Goal: Task Accomplishment & Management: Manage account settings

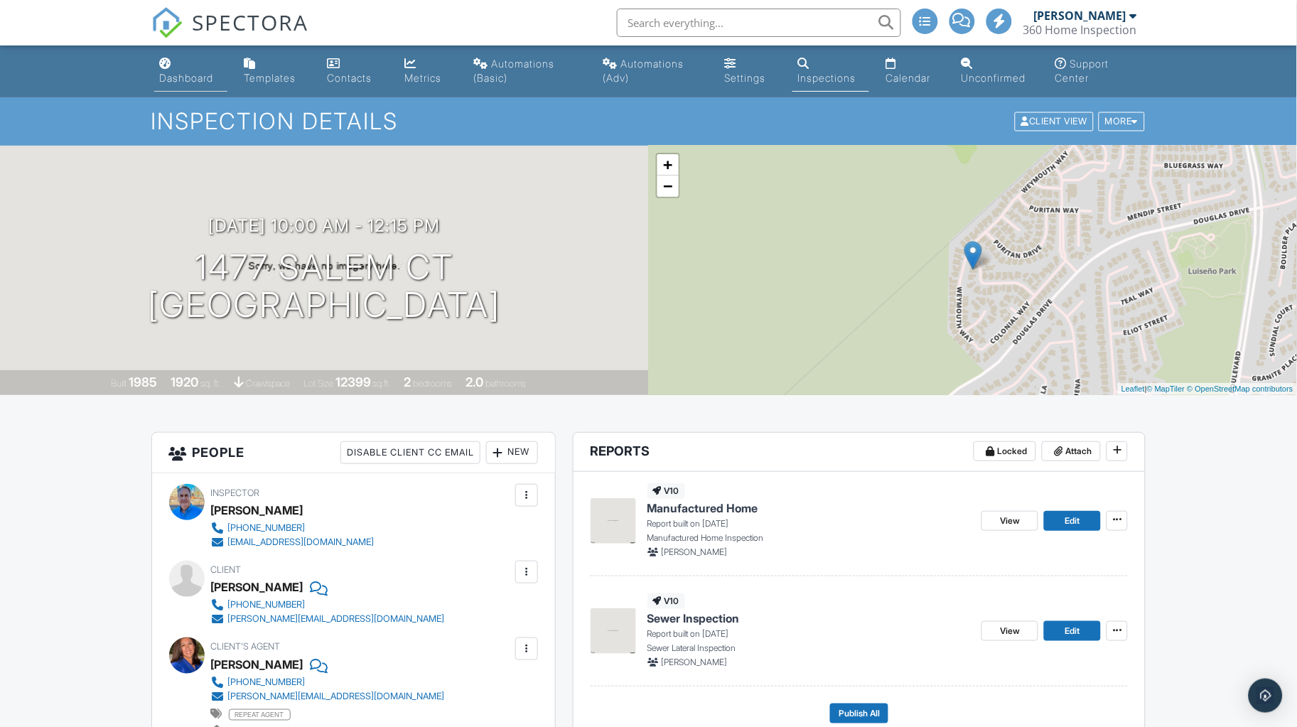
click at [172, 82] on div "Dashboard" at bounding box center [187, 78] width 54 height 12
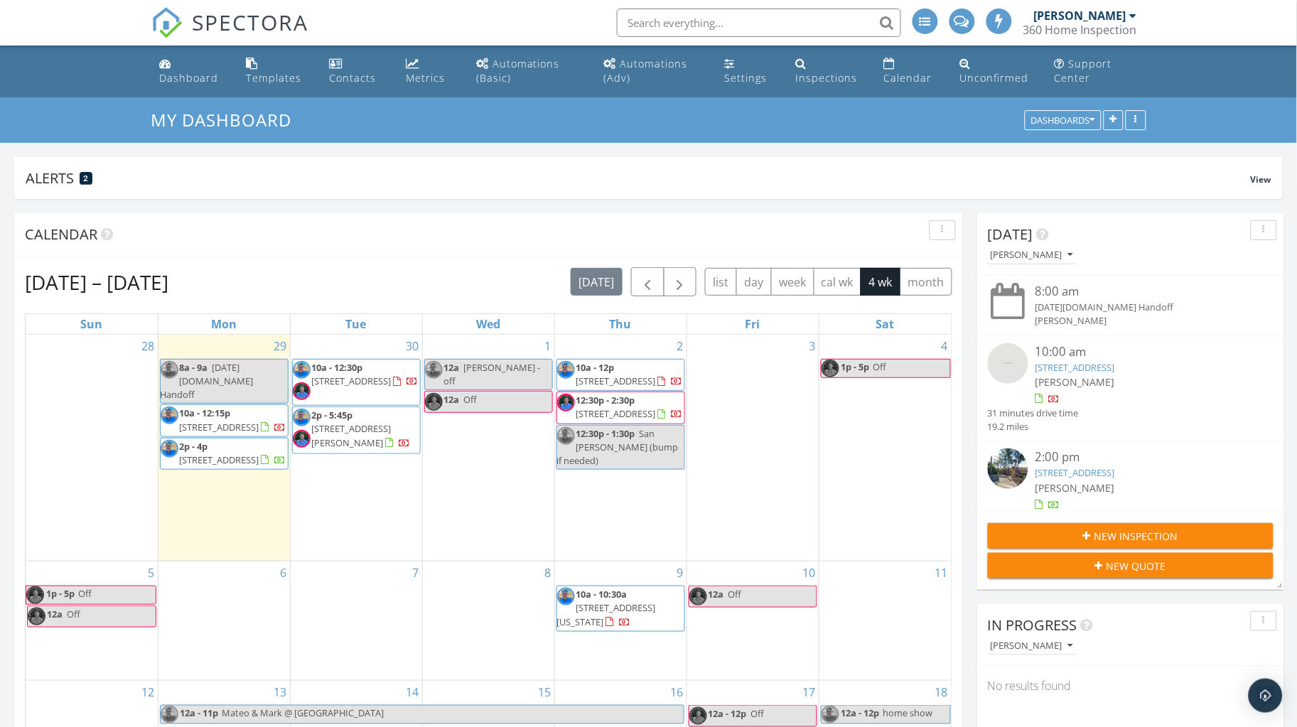
scroll to position [270, 413]
click at [375, 422] on span "2501 Cilantro Glen, Escondido 92029" at bounding box center [352, 435] width 80 height 26
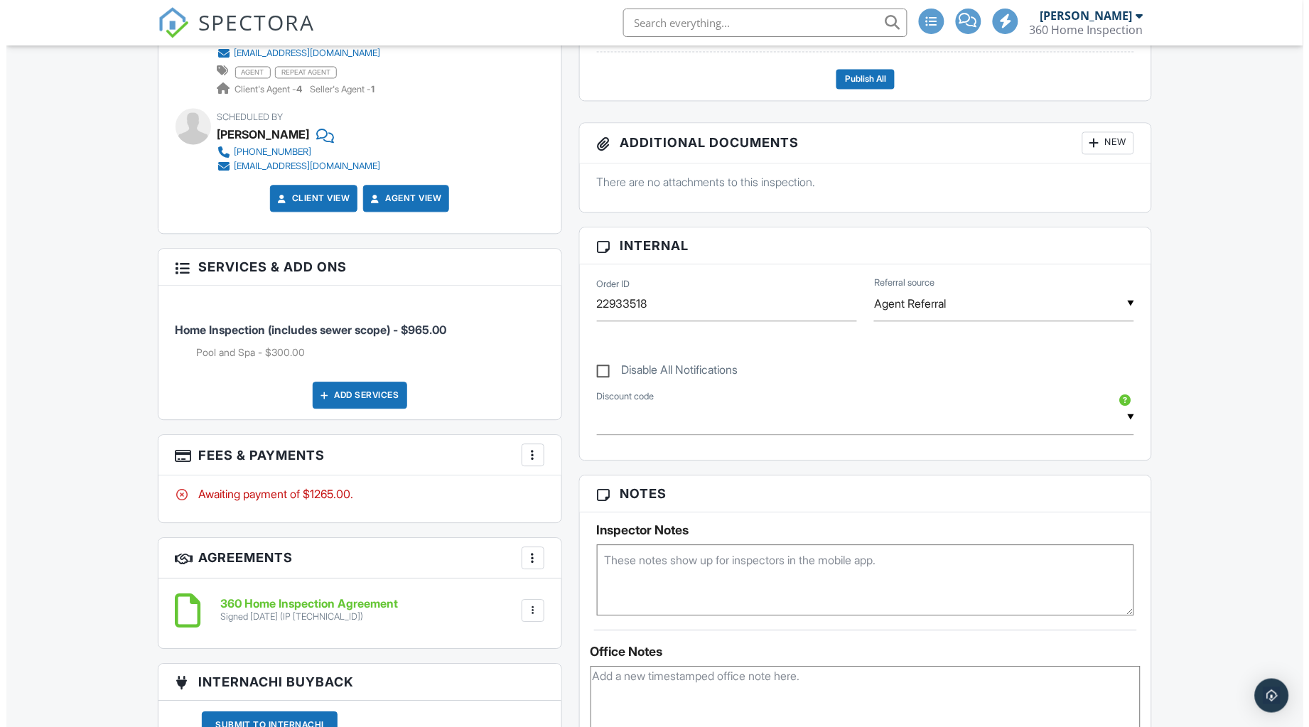
scroll to position [884, 0]
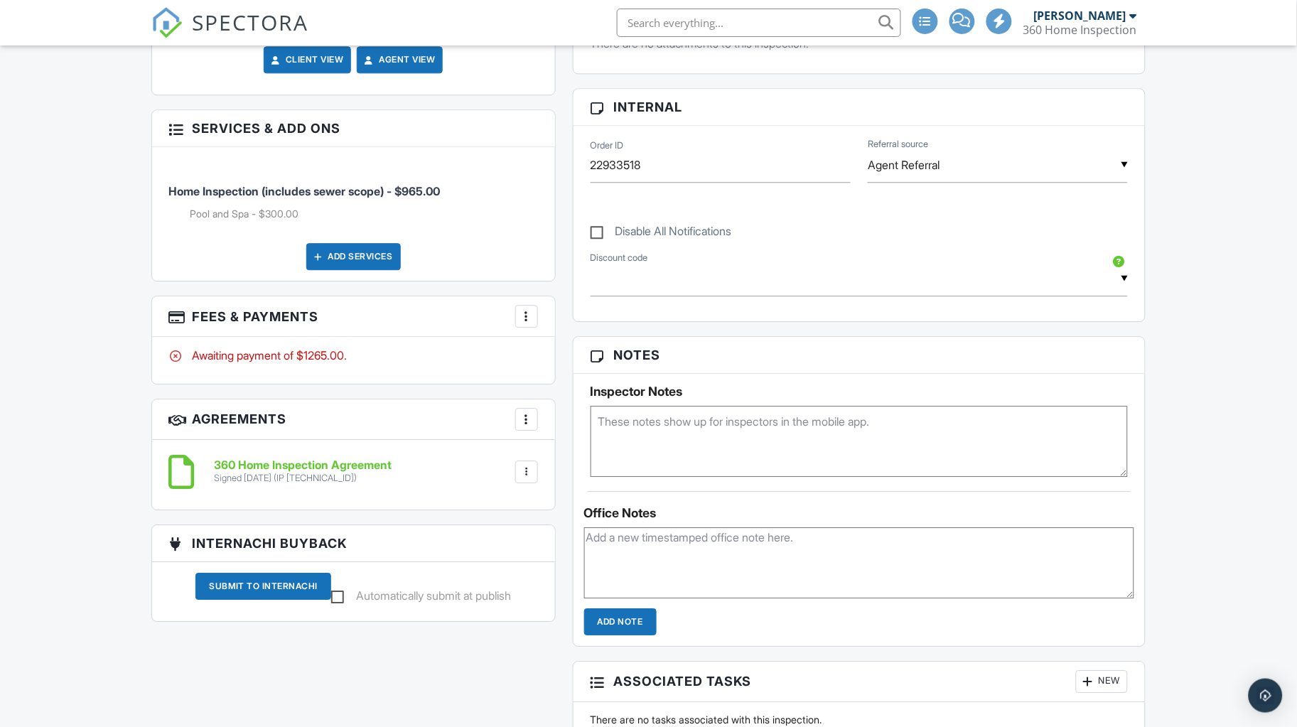
click at [520, 311] on div at bounding box center [527, 316] width 14 height 14
click at [576, 356] on li "Edit Fees & Payments" at bounding box center [598, 360] width 149 height 36
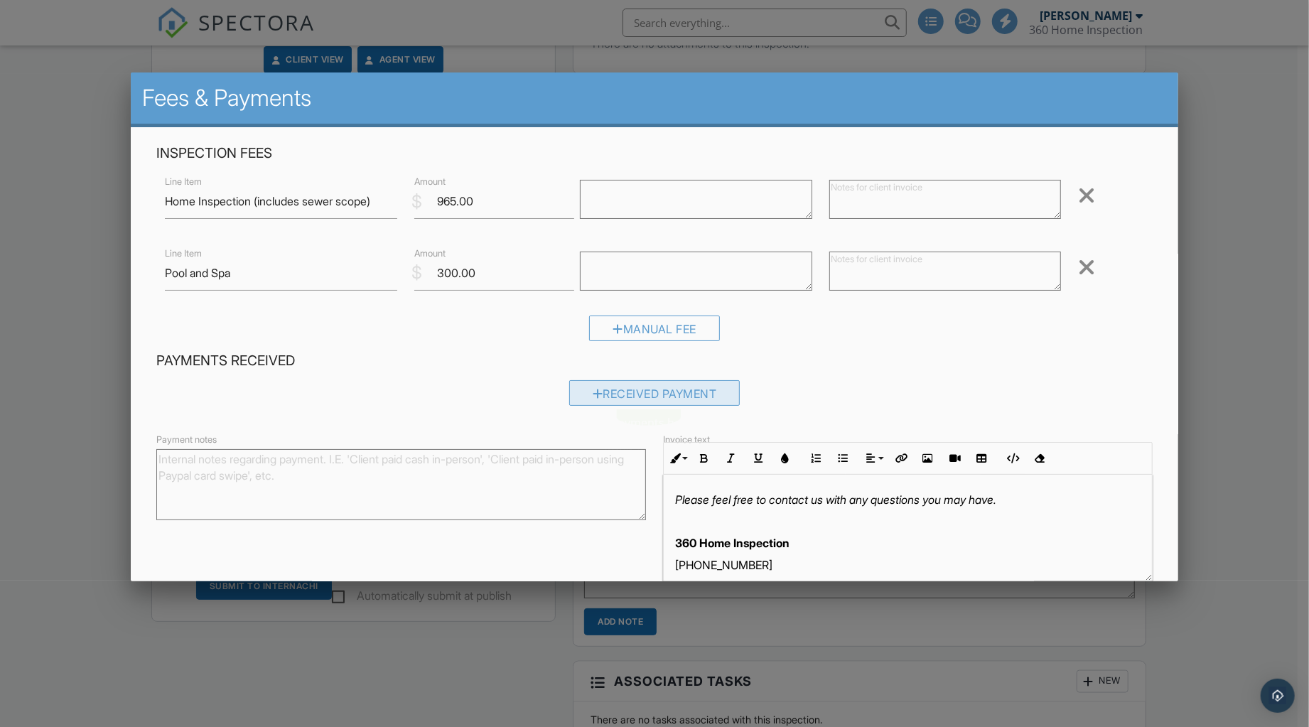
click at [613, 394] on div "Received Payment" at bounding box center [654, 393] width 171 height 26
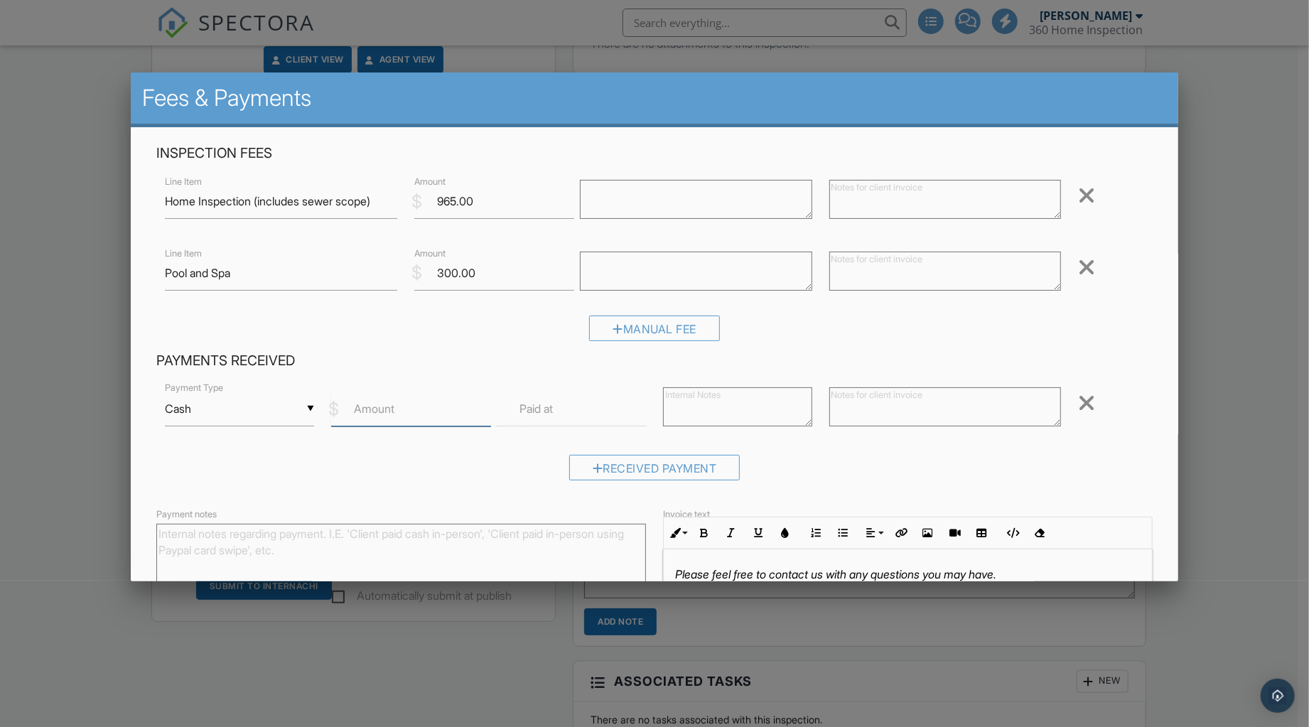
click at [419, 410] on input "Amount" at bounding box center [411, 409] width 161 height 35
type input "1265.00"
click at [888, 399] on textarea at bounding box center [945, 406] width 232 height 39
type textarea "Zelle"
click at [305, 409] on div "▼ Cash Cash Check On-Site Card Other Cash Check On-Site Card Other" at bounding box center [239, 409] width 149 height 35
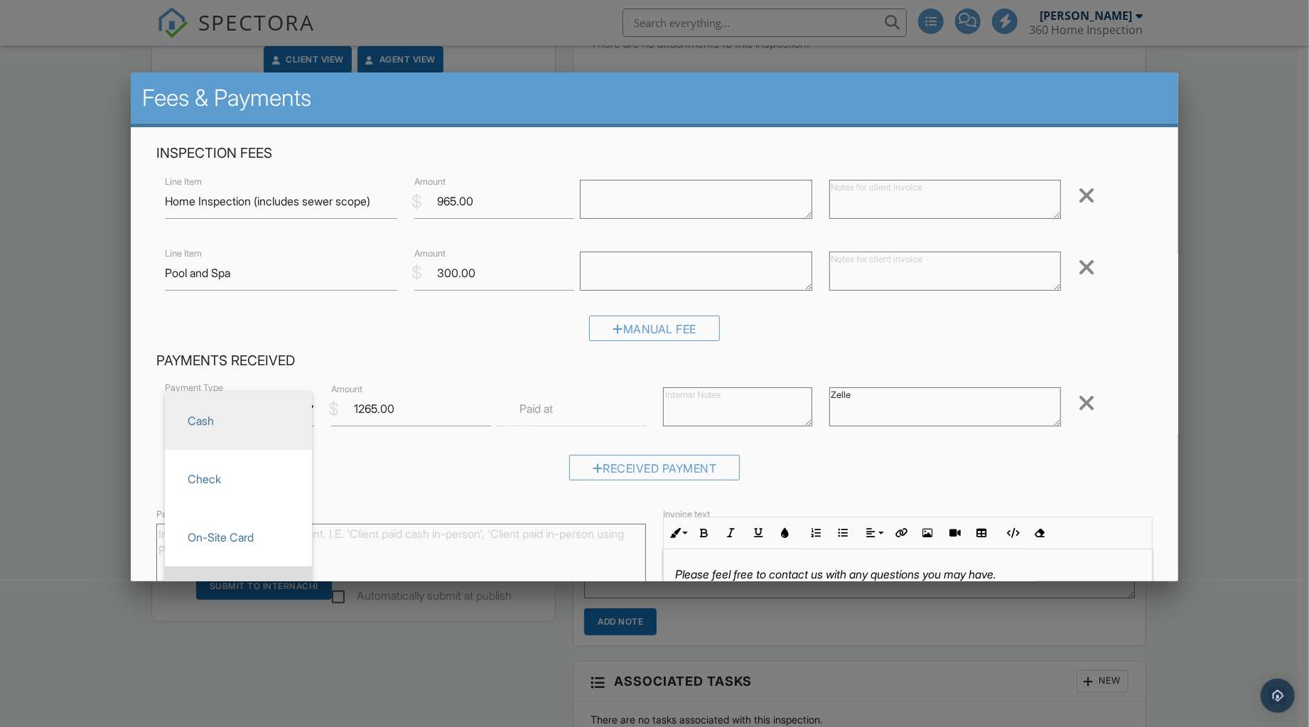
scroll to position [141, 0]
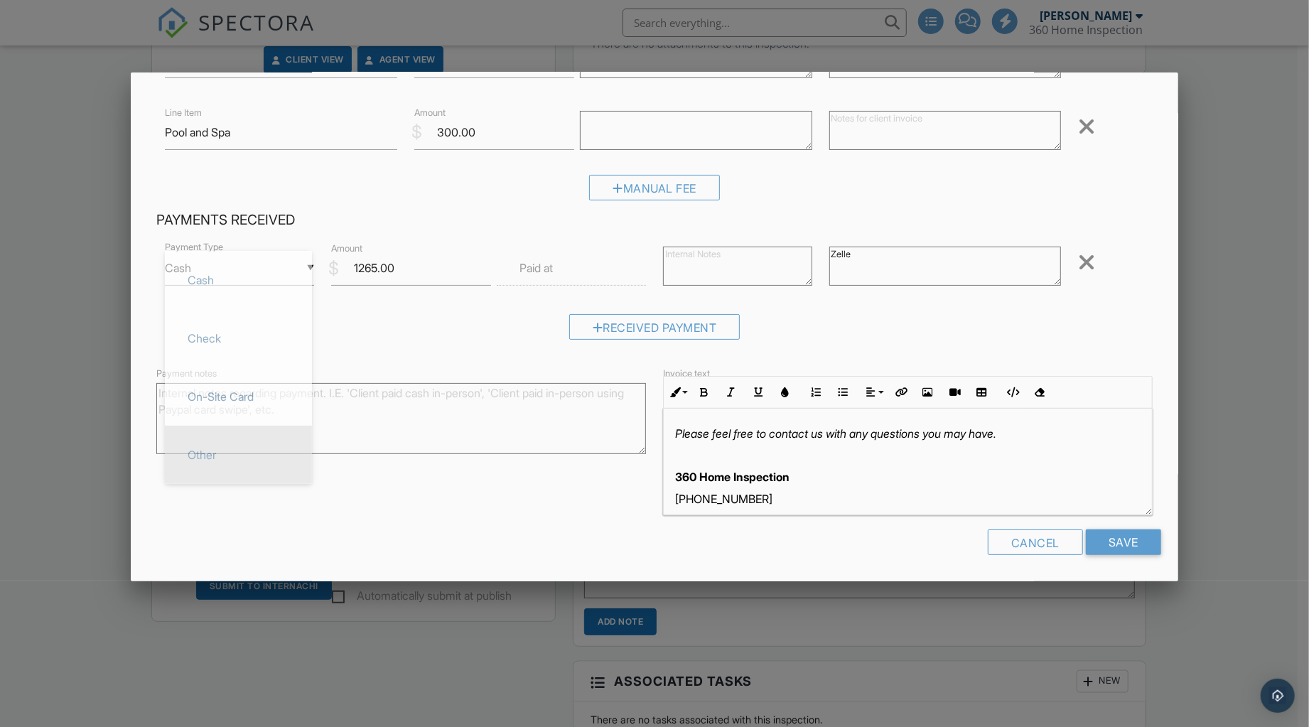
click at [208, 446] on span "Other" at bounding box center [238, 455] width 124 height 36
type input "Other"
click at [333, 302] on div "▼ Other Cash Check On-Site Card Other Cash Check On-Site Card Other Payment Typ…" at bounding box center [654, 295] width 996 height 111
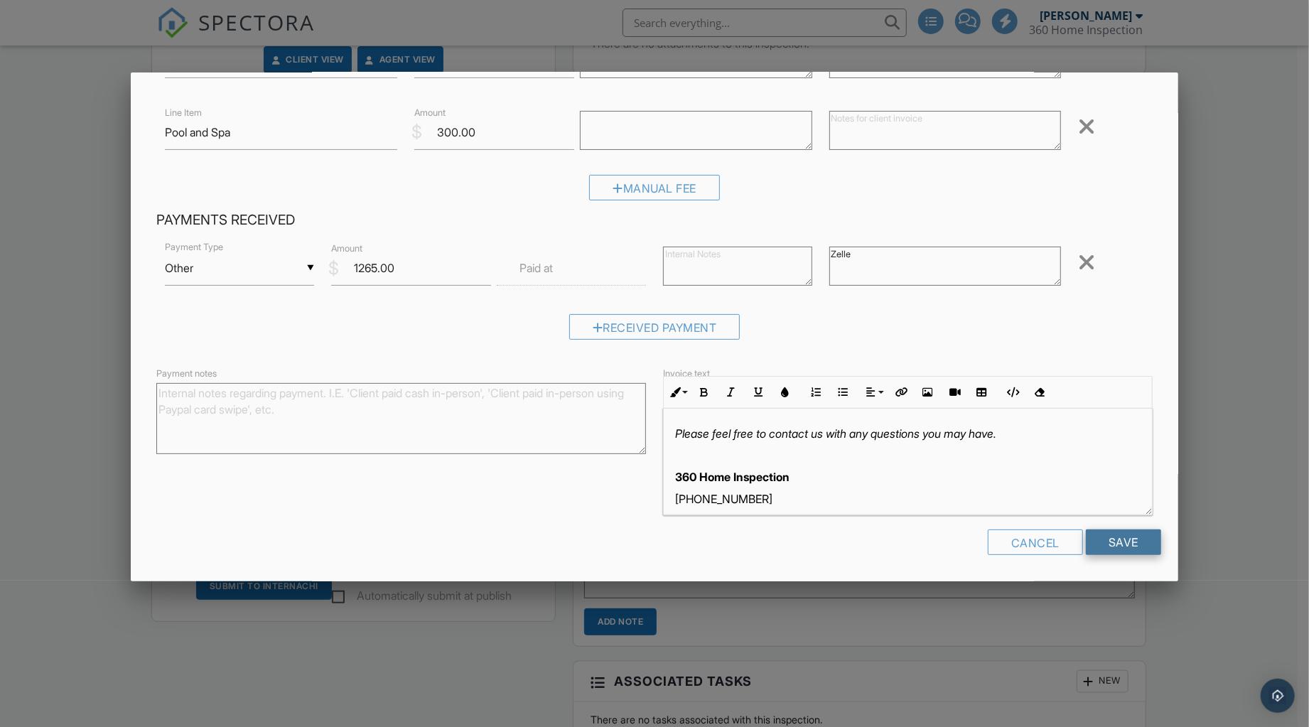
click at [1119, 539] on input "Save" at bounding box center [1123, 543] width 75 height 26
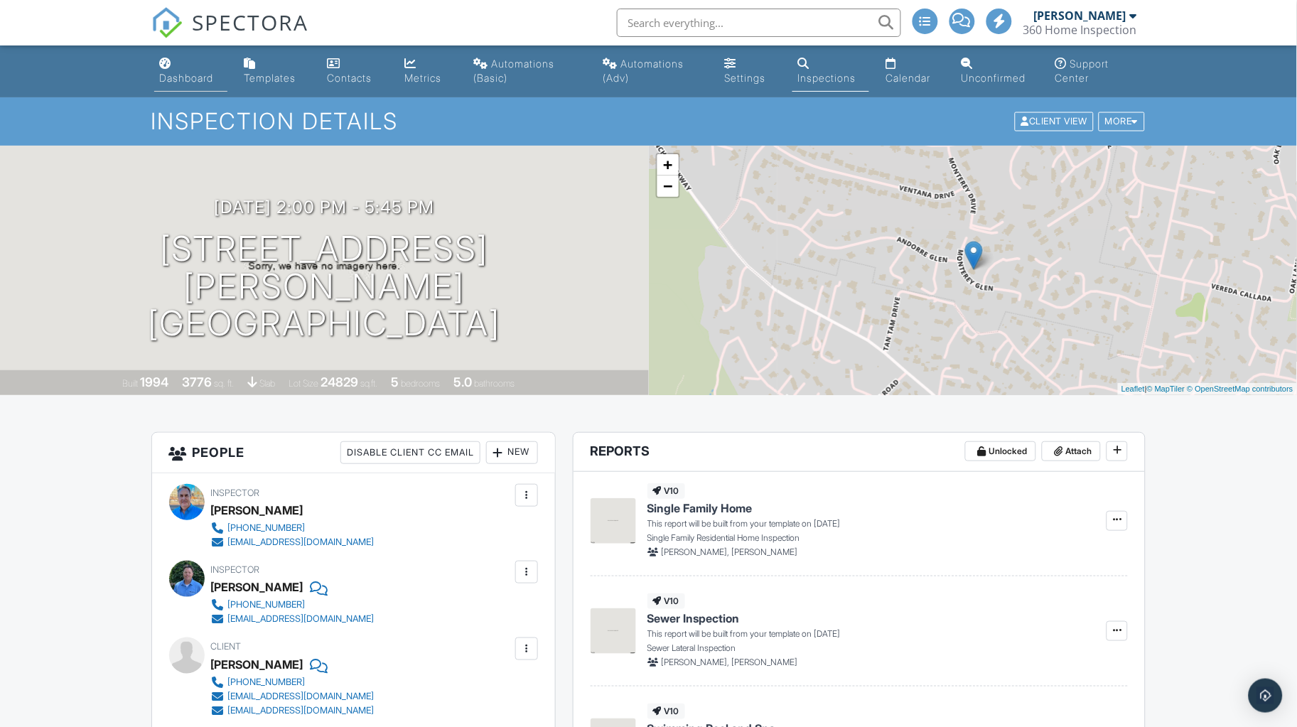
click at [177, 79] on div "Dashboard" at bounding box center [187, 78] width 54 height 12
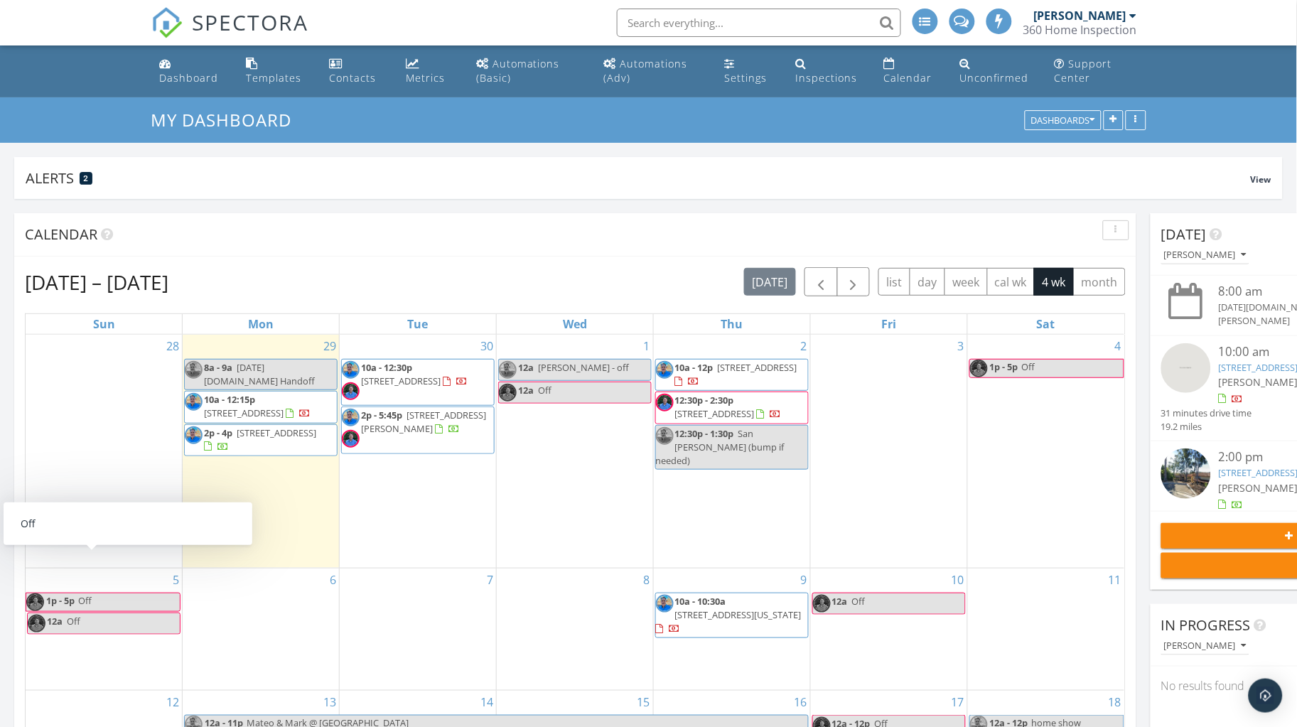
scroll to position [710489, 710345]
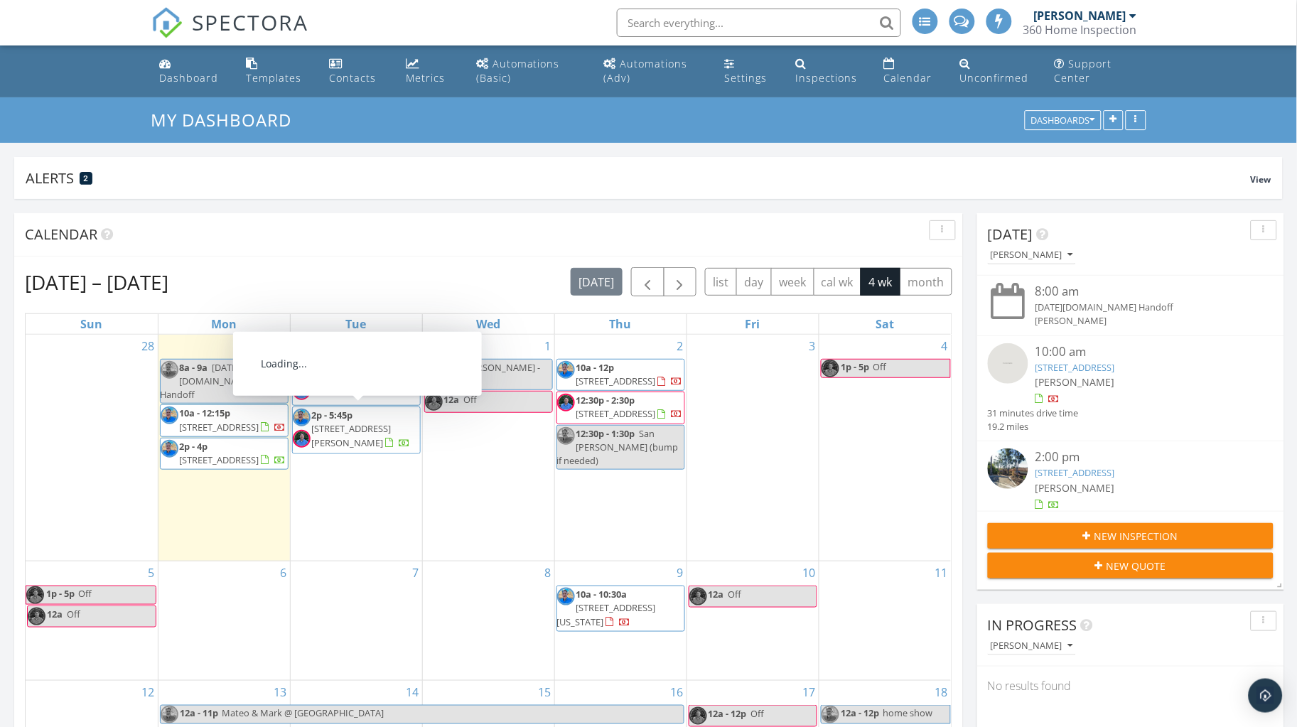
click at [389, 422] on span "[STREET_ADDRESS][PERSON_NAME]" at bounding box center [352, 435] width 80 height 26
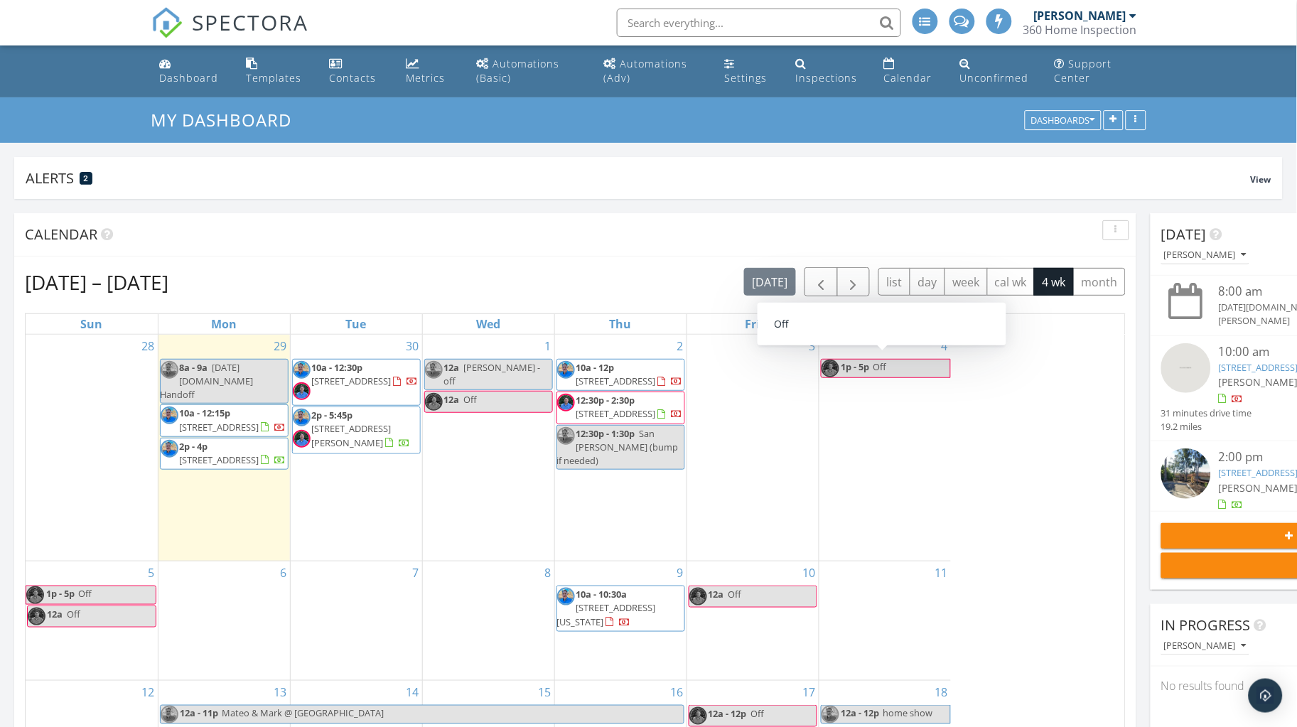
scroll to position [270, 413]
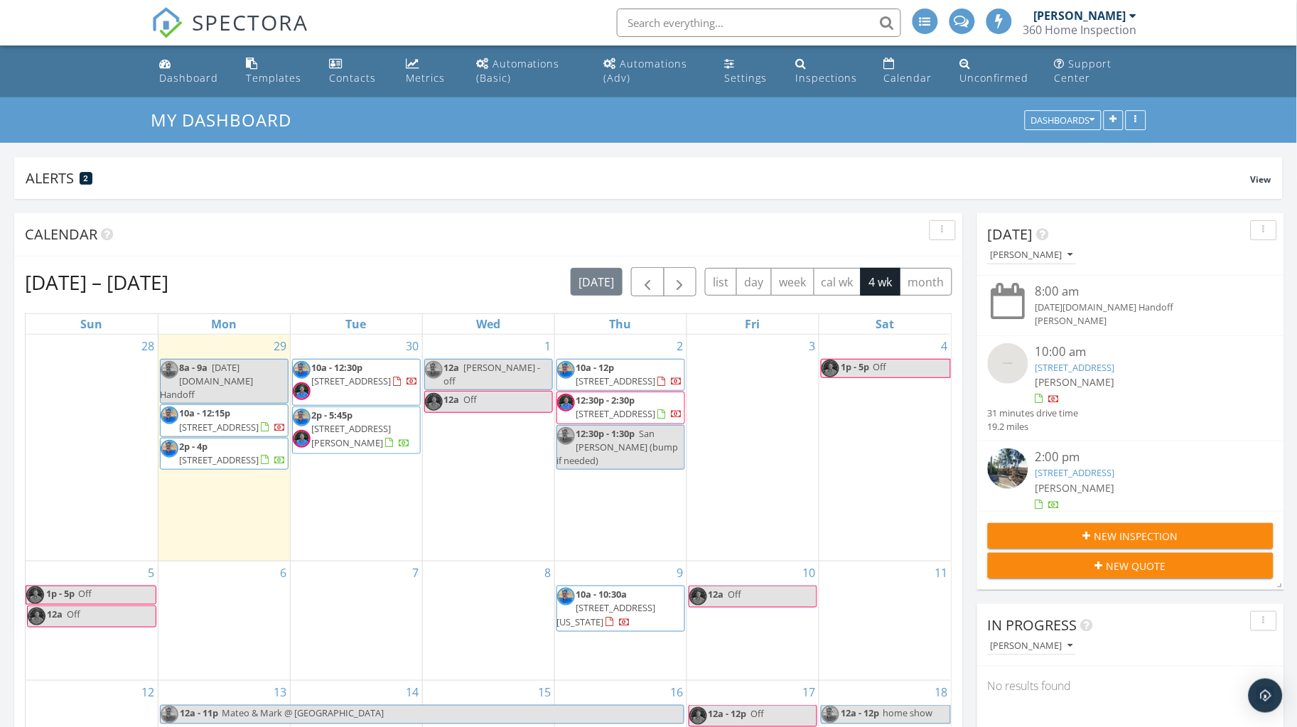
click at [1249, 26] on nav "SPECTORA Mark Pollard 360 Home Inspection Role: Inspector Change Role Dashboard…" at bounding box center [648, 22] width 1297 height 45
click at [1250, 24] on nav "SPECTORA Mark Pollard 360 Home Inspection Role: Inspector Change Role Dashboard…" at bounding box center [648, 22] width 1297 height 45
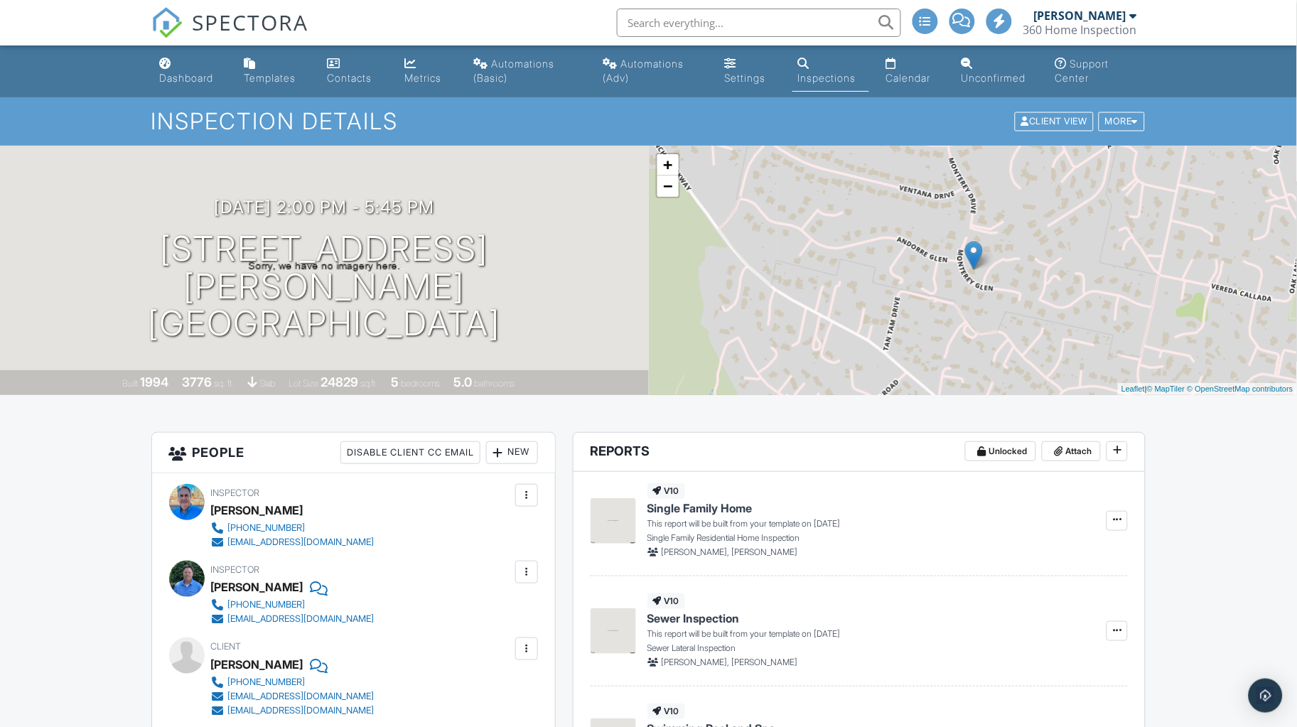
scroll to position [222, 0]
